Goal: Task Accomplishment & Management: Complete application form

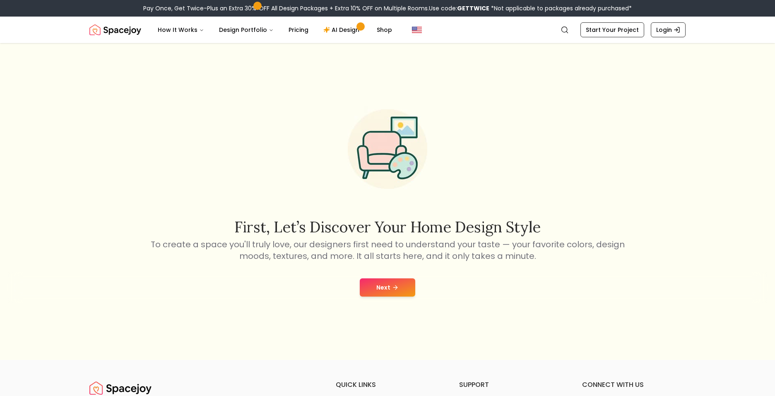
click at [382, 286] on button "Next" at bounding box center [387, 287] width 55 height 18
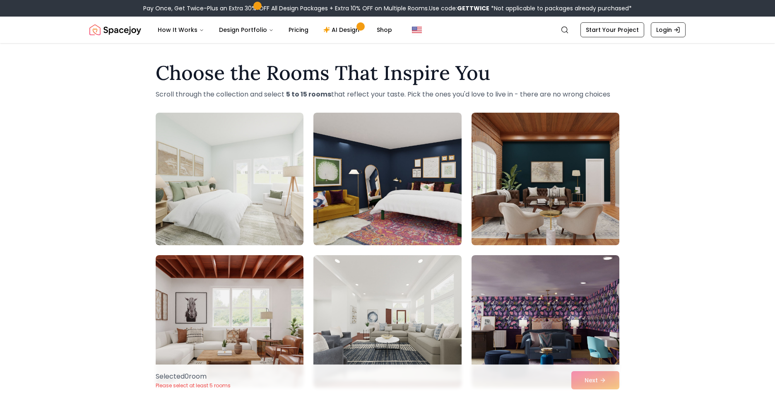
click at [82, 227] on div "Choose the Rooms That Inspire You Scroll through the collection and select 5 to…" at bounding box center [387, 367] width 775 height 623
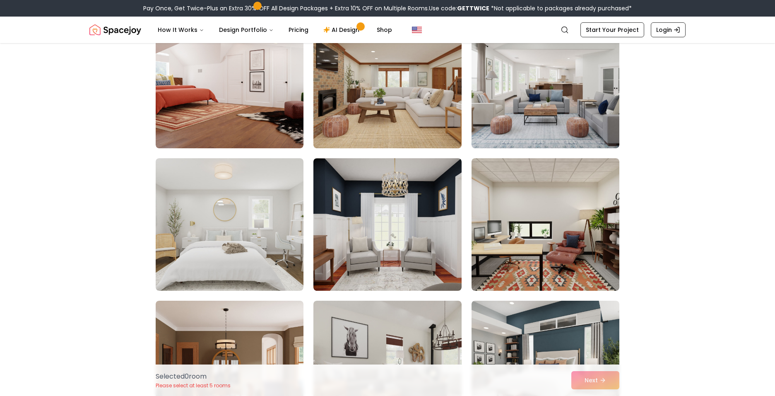
scroll to position [4224, 0]
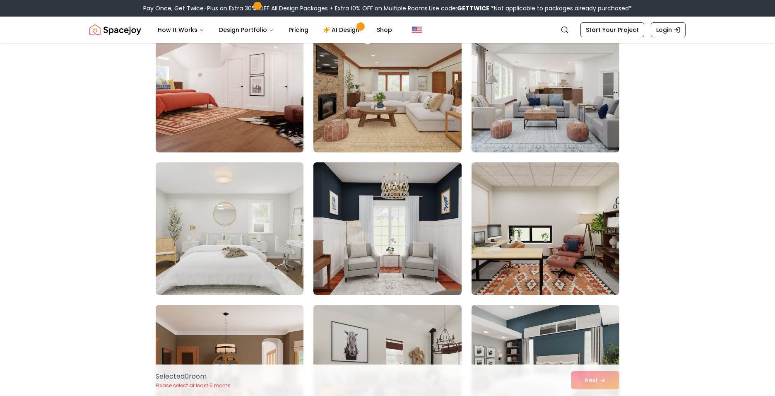
click at [370, 226] on img at bounding box center [387, 228] width 155 height 139
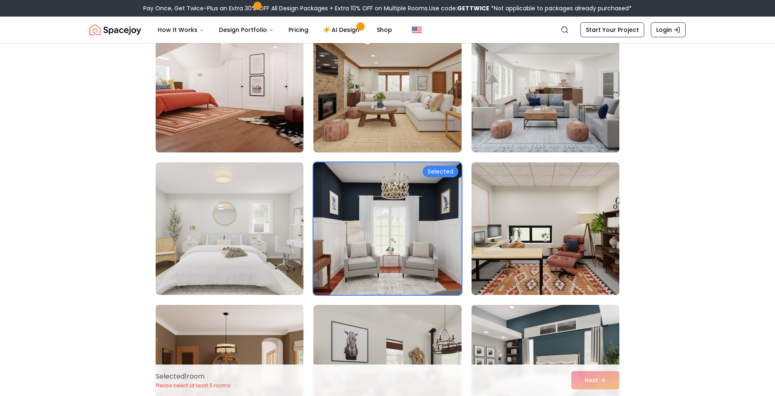
click at [339, 219] on img at bounding box center [387, 228] width 155 height 139
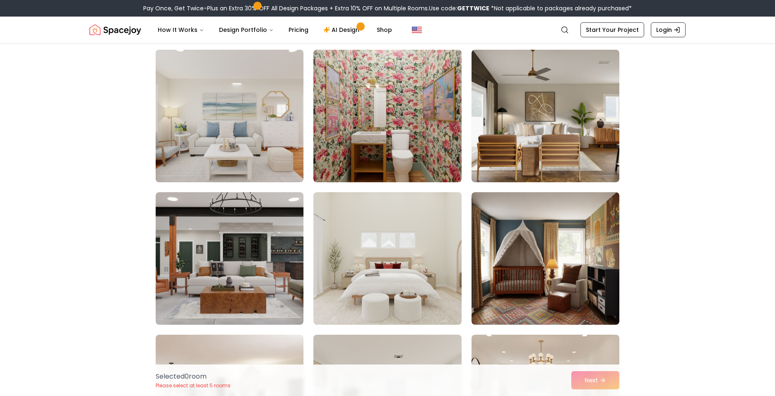
scroll to position [3520, 0]
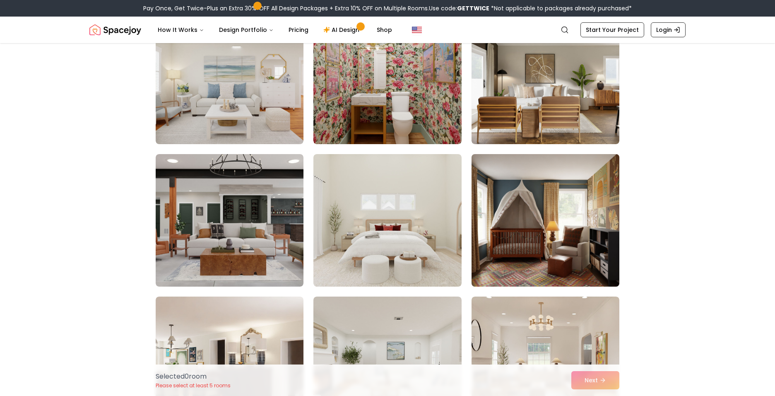
click at [516, 245] on img at bounding box center [545, 220] width 155 height 139
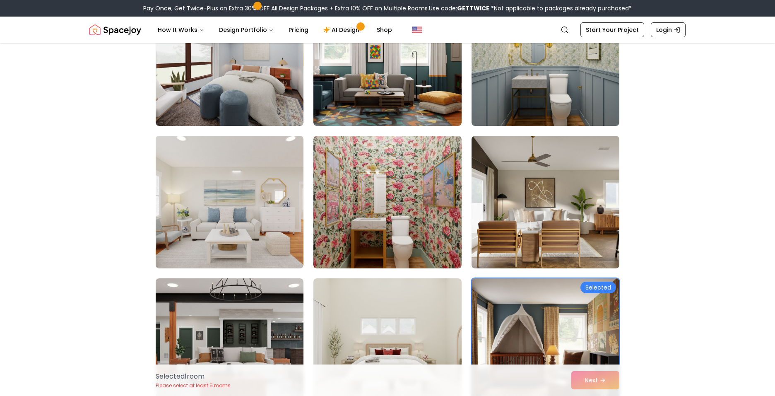
click at [529, 325] on img at bounding box center [545, 344] width 155 height 139
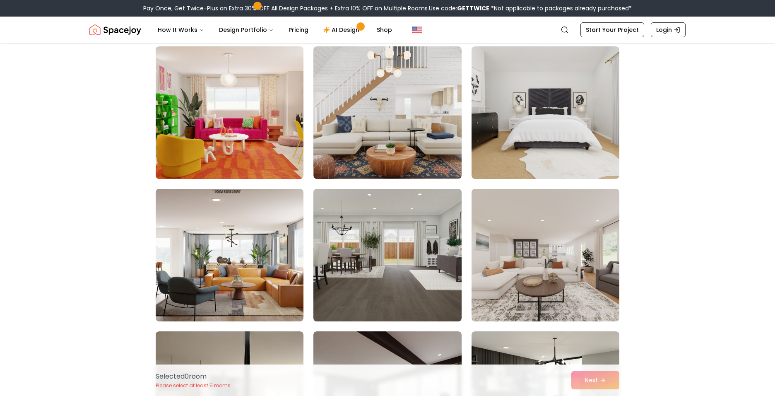
scroll to position [1781, 0]
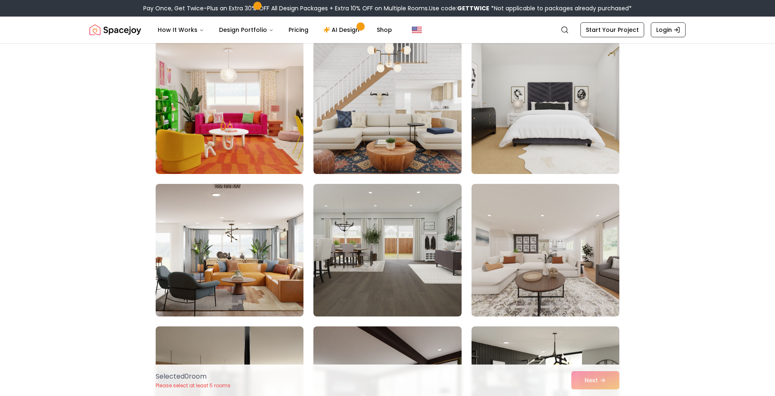
click at [523, 139] on img at bounding box center [545, 107] width 155 height 139
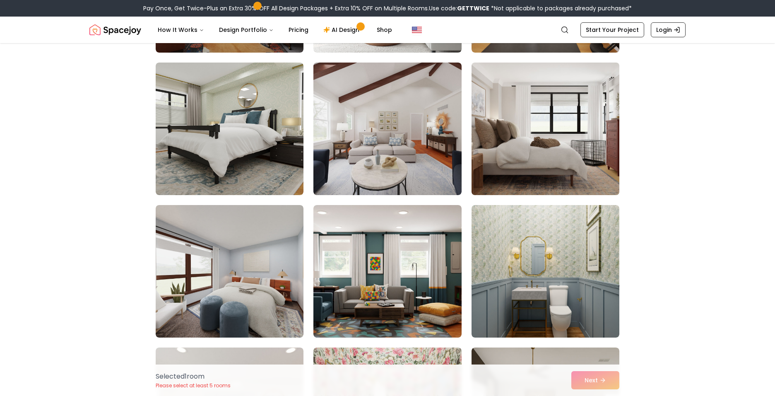
scroll to position [3188, 0]
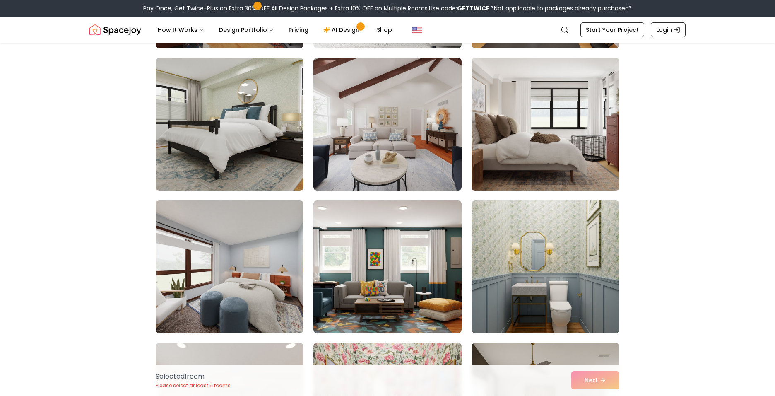
click at [520, 132] on img at bounding box center [545, 124] width 155 height 139
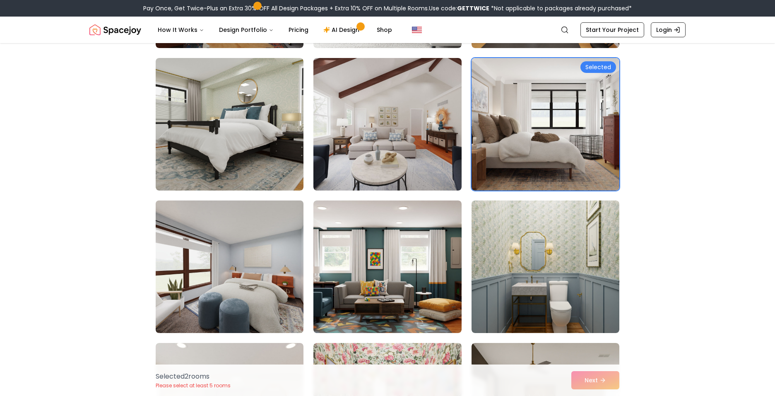
click at [251, 277] on img at bounding box center [229, 266] width 155 height 139
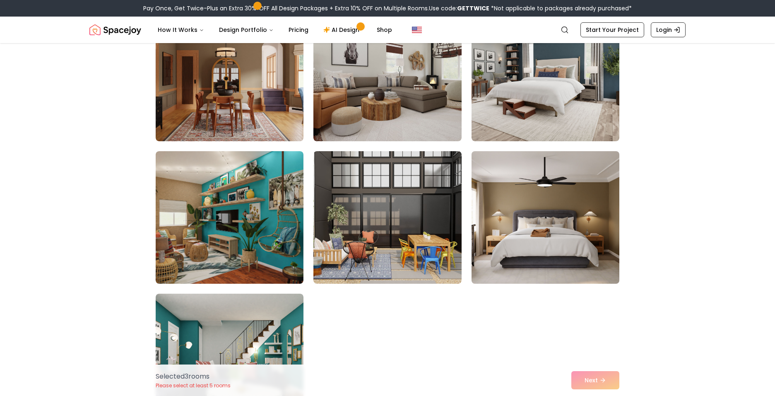
scroll to position [4555, 0]
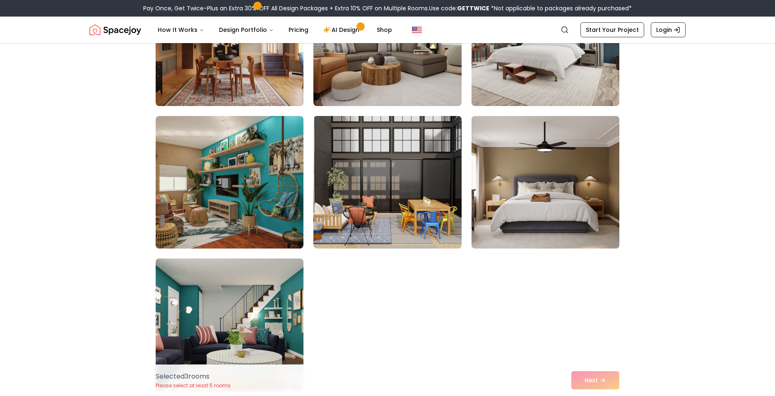
click at [523, 209] on img at bounding box center [545, 182] width 155 height 139
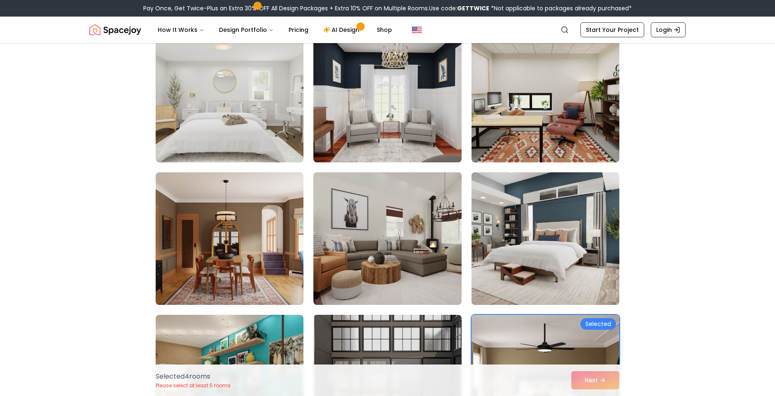
scroll to position [4348, 0]
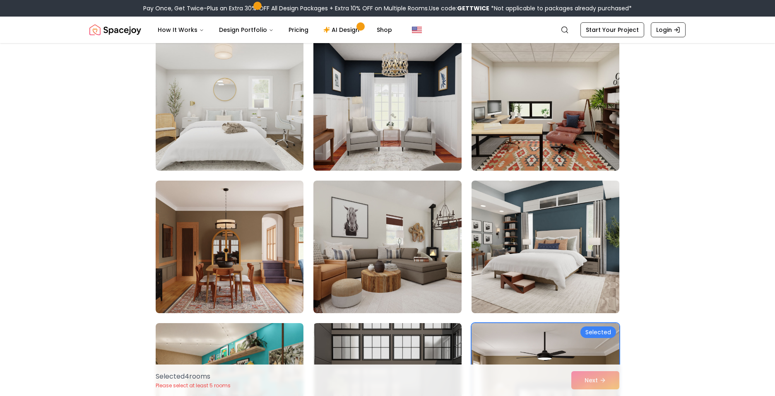
click at [515, 251] on img at bounding box center [545, 246] width 155 height 139
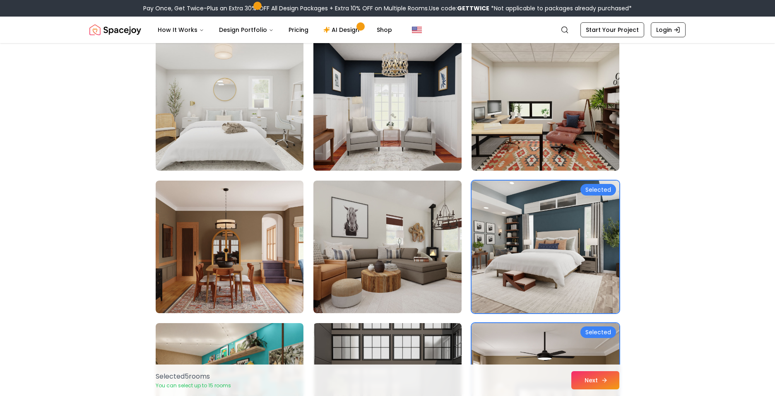
click at [598, 379] on button "Next" at bounding box center [595, 380] width 48 height 18
